Goal: Transaction & Acquisition: Purchase product/service

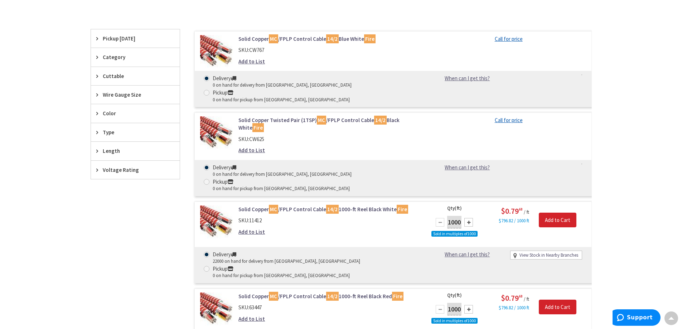
scroll to position [144, 0]
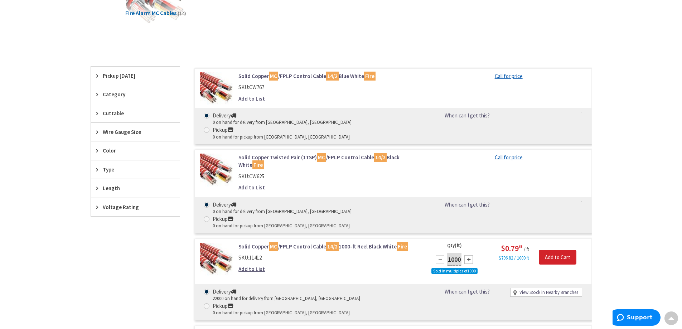
click at [295, 74] on link "Solid Copper MC /FPLP Control Cable 14/2 Blue White Fire" at bounding box center [329, 76] width 182 height 8
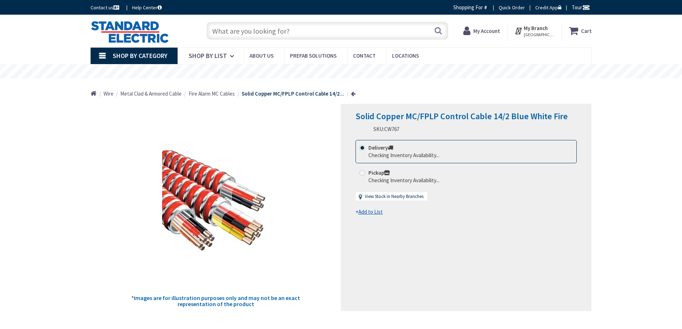
type input "[GEOGRAPHIC_DATA], [GEOGRAPHIC_DATA]"
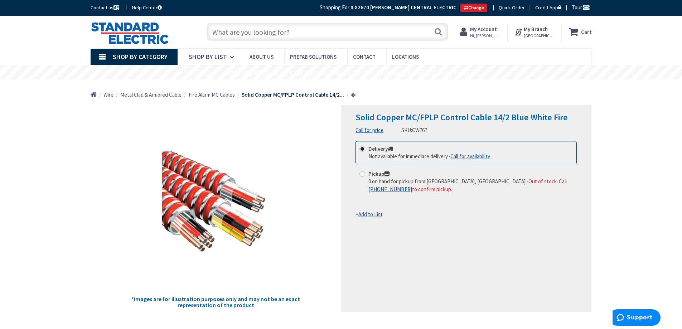
click at [223, 31] on input "text" at bounding box center [327, 32] width 242 height 18
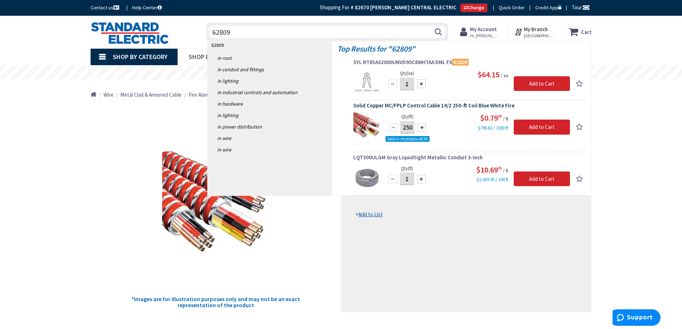
type input "62809"
click at [401, 104] on span "Solid Copper MC/FPLP Control Cable 14/2 250-ft Coil Blue White Fire" at bounding box center [468, 105] width 231 height 7
